Goal: Task Accomplishment & Management: Use online tool/utility

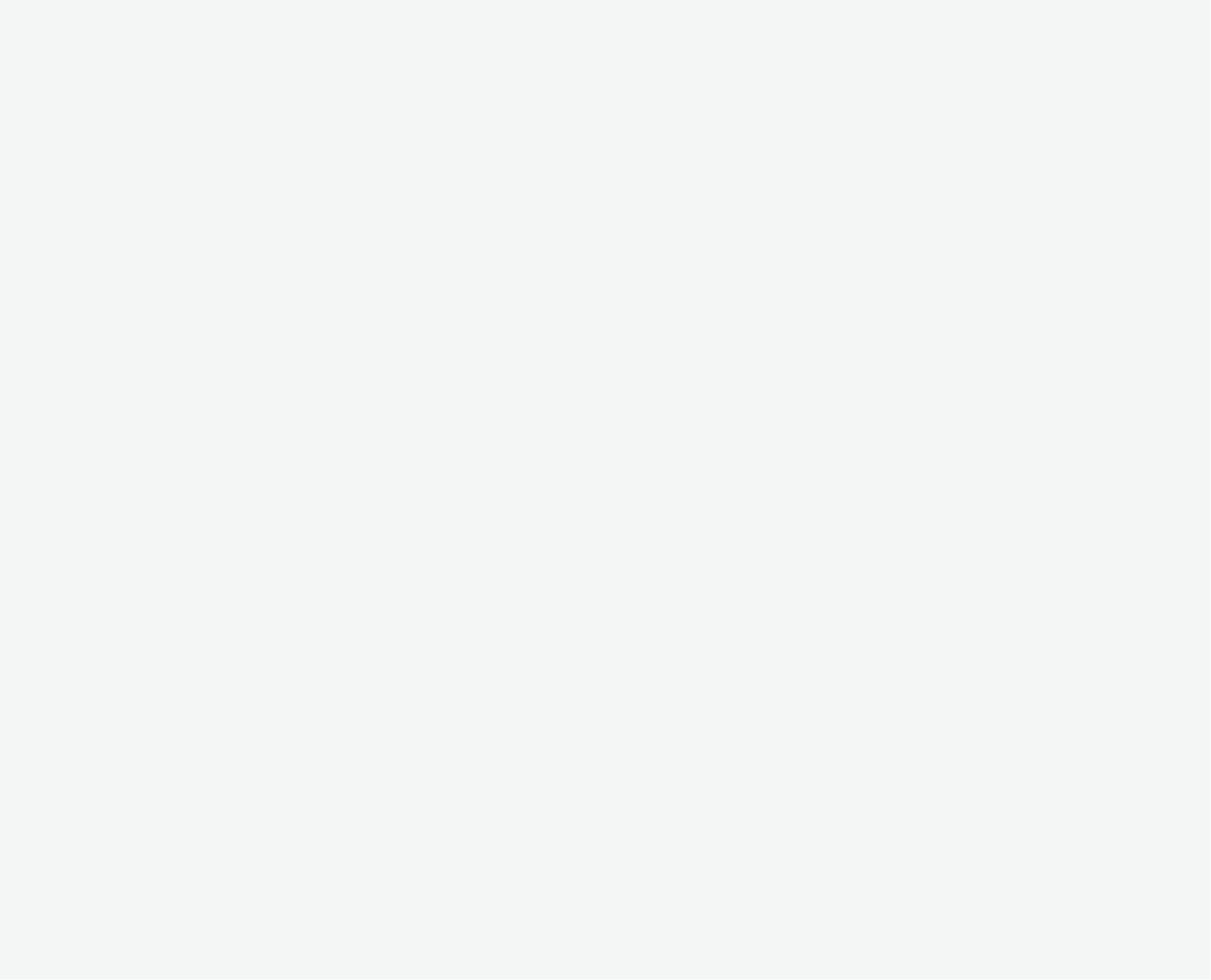
select select "ac009755-aa48-4799-8050-7a339a378eb8"
select select "c87e815b-22a1-47c7-876e-bd3135ce1a1d"
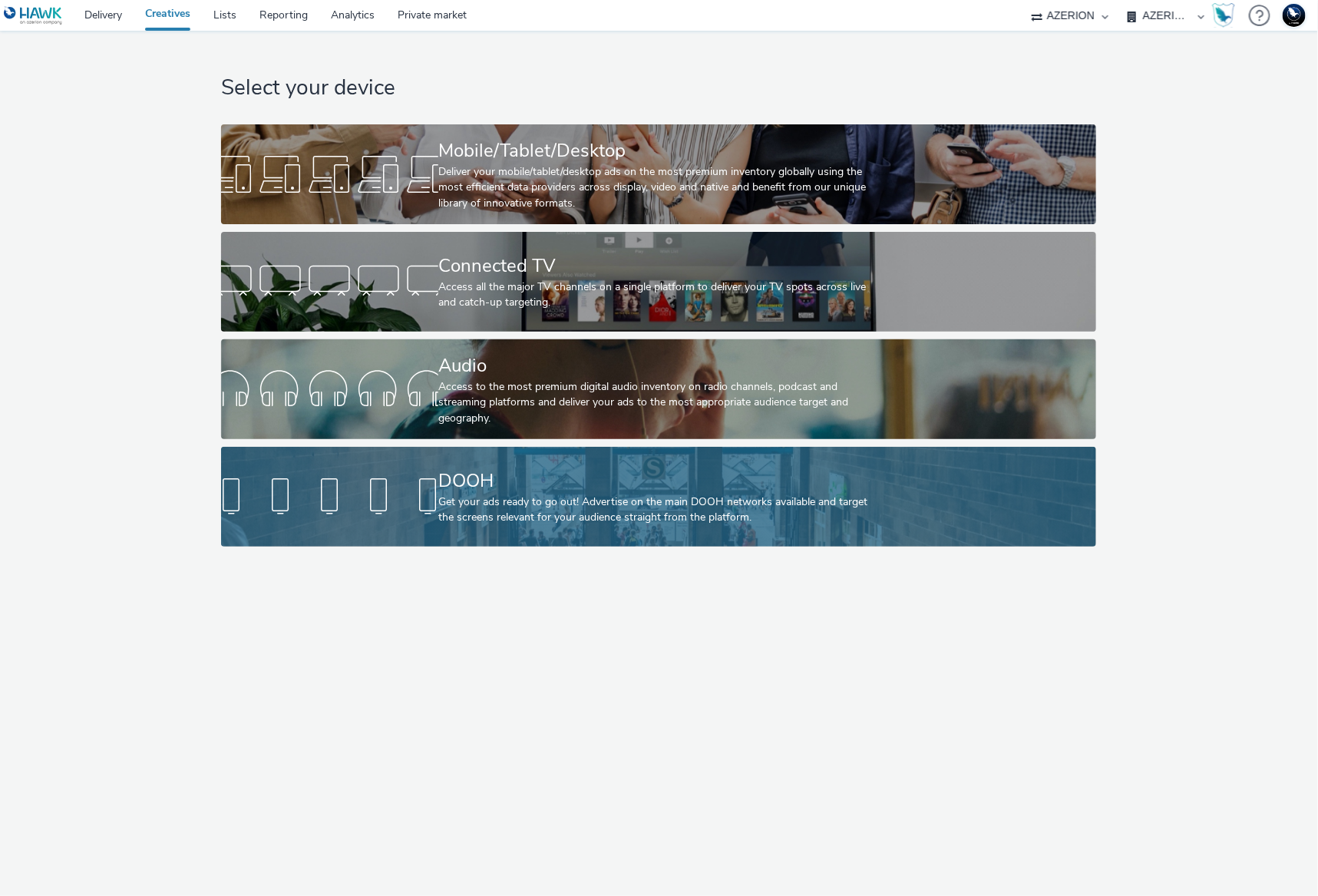
click at [493, 494] on div "Get your ads ready to go out! Advertise on the main DOOH networks available and…" at bounding box center [655, 509] width 434 height 31
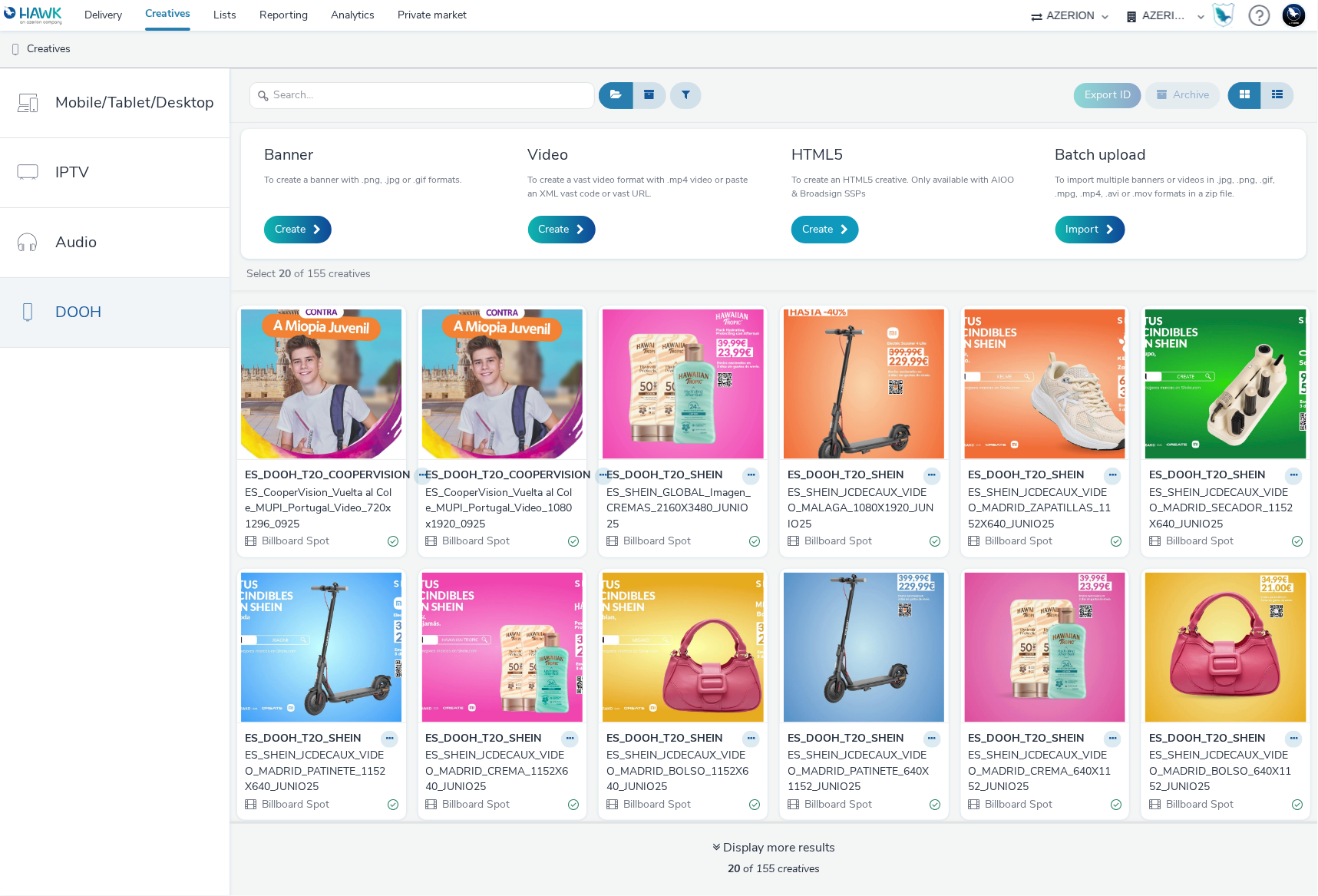
click at [820, 218] on link "Create" at bounding box center [825, 229] width 68 height 28
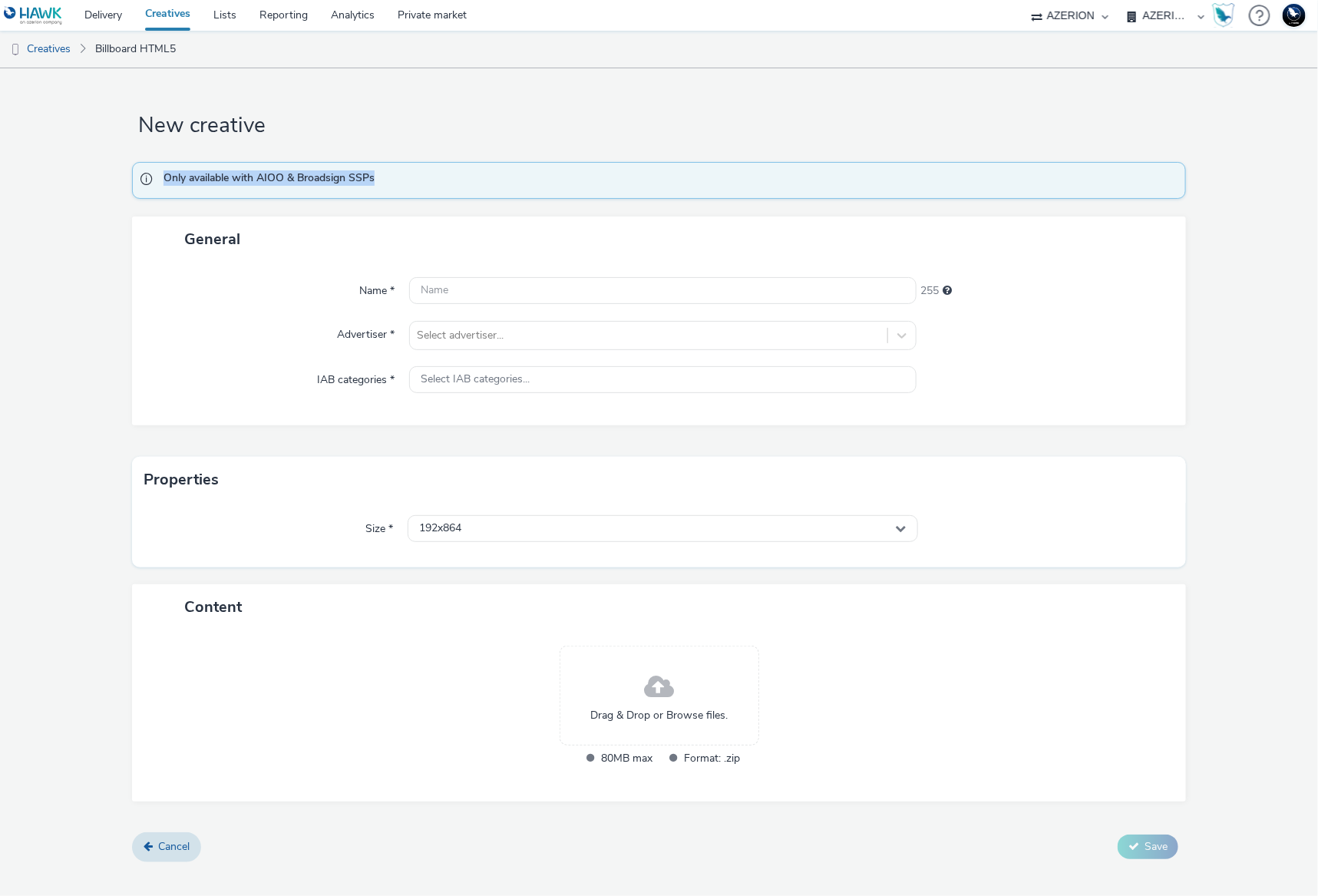
drag, startPoint x: 392, startPoint y: 179, endPoint x: 165, endPoint y: 177, distance: 227.0
click at [165, 177] on span "Only available with AIOO & Broadsign SSPs" at bounding box center [667, 181] width 1007 height 20
copy span "Only available with AIOO & Broadsign SSPs"
click at [333, 347] on div "Advertiser *" at bounding box center [279, 335] width 262 height 30
click at [449, 16] on link "Private market" at bounding box center [431, 15] width 92 height 30
